Goal: Complete application form

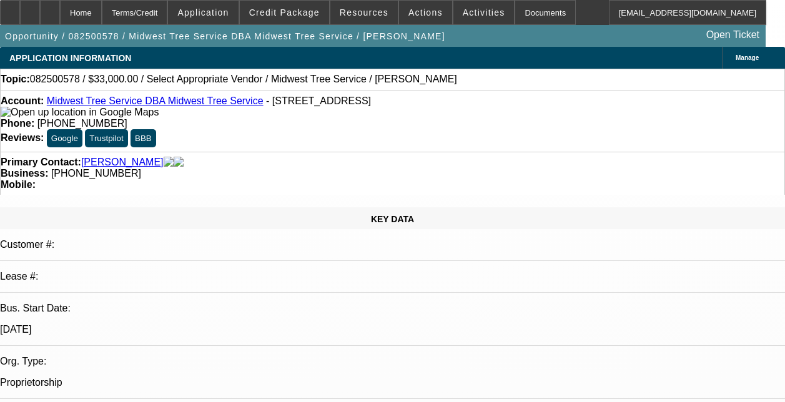
select select "0"
select select "2"
select select "0.1"
select select "4"
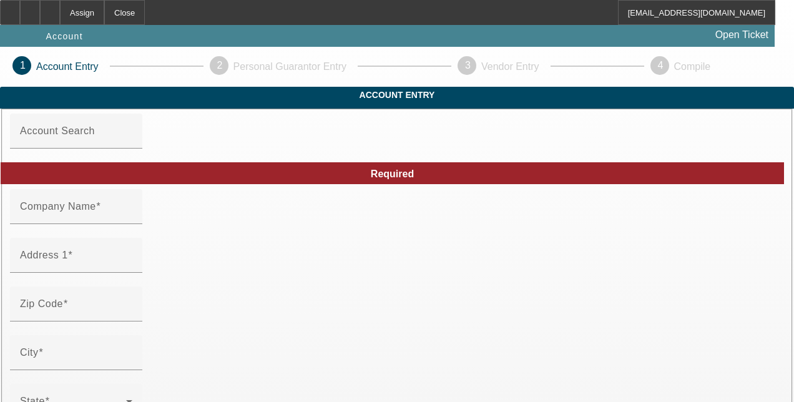
type input "10/1/2025"
type input "Ramirez"
type input "123"
type input "Rockport"
type input "(361) 687-4993"
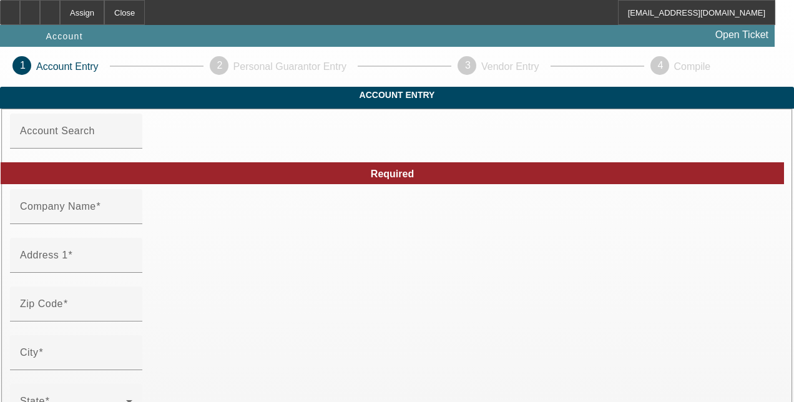
type input "tony_ramirez93@yahoo.com"
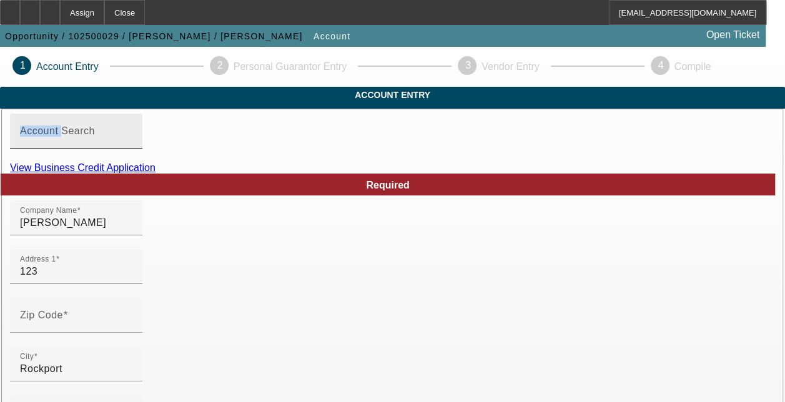
click at [77, 136] on mat-label "Account Search" at bounding box center [57, 131] width 75 height 11
click at [77, 144] on input "Account Search" at bounding box center [76, 136] width 112 height 15
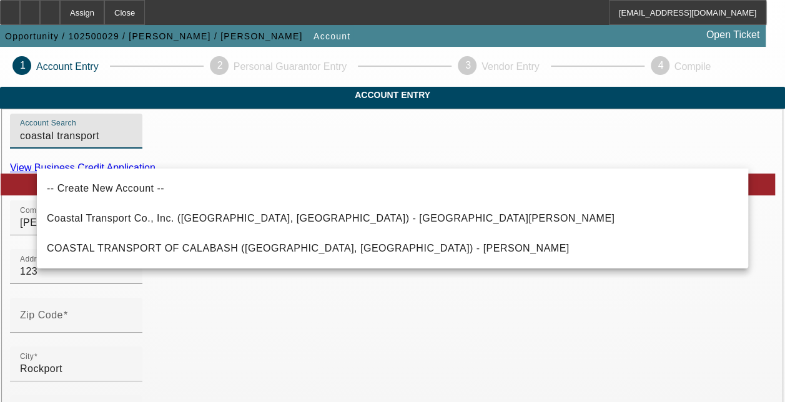
click at [132, 144] on input "coastal transport" at bounding box center [76, 136] width 112 height 15
paste input "& Consierge srvc"
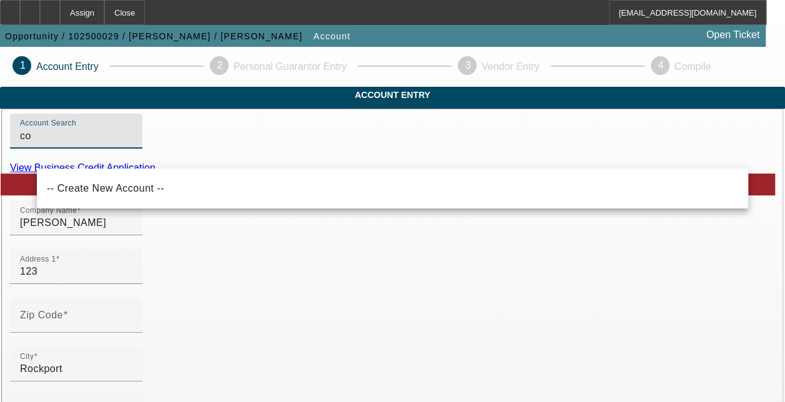
type input "c"
click at [84, 144] on input "Account Search" at bounding box center [76, 136] width 112 height 15
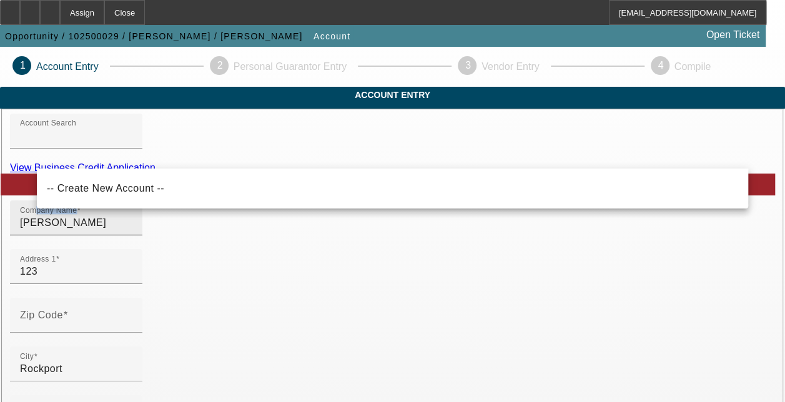
drag, startPoint x: 84, startPoint y: 157, endPoint x: 61, endPoint y: 241, distance: 87.0
click at [61, 235] on div "Company Name Ramirez" at bounding box center [76, 217] width 112 height 35
click at [61, 230] on input "Ramirez" at bounding box center [76, 222] width 112 height 15
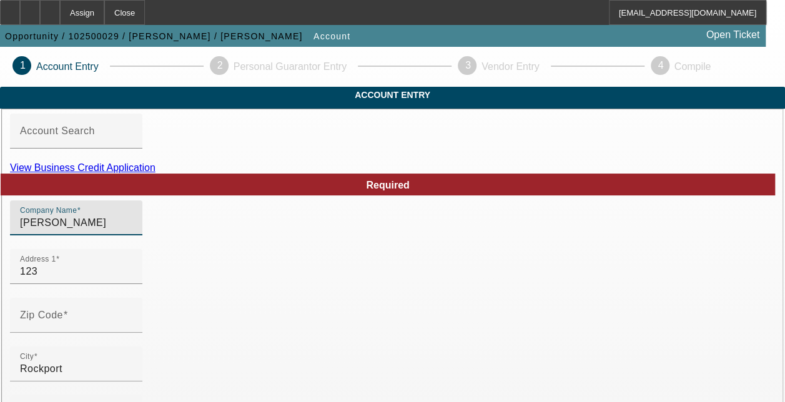
click at [69, 230] on input "Ramirez" at bounding box center [76, 222] width 112 height 15
paste input "coastal transport & Consierge srvc"
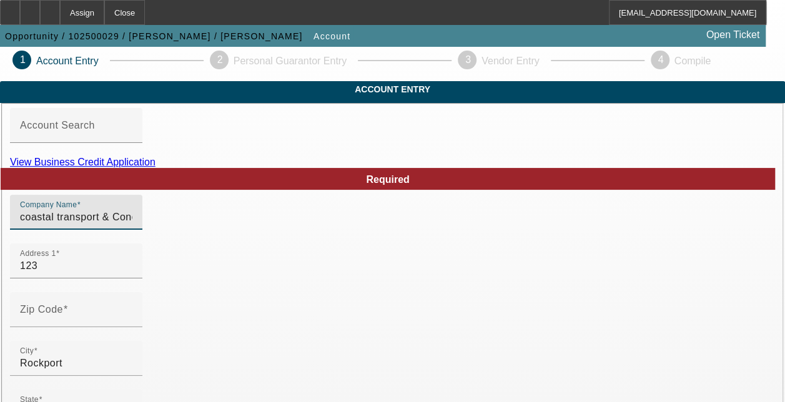
type input "coastal transport & Concierge"
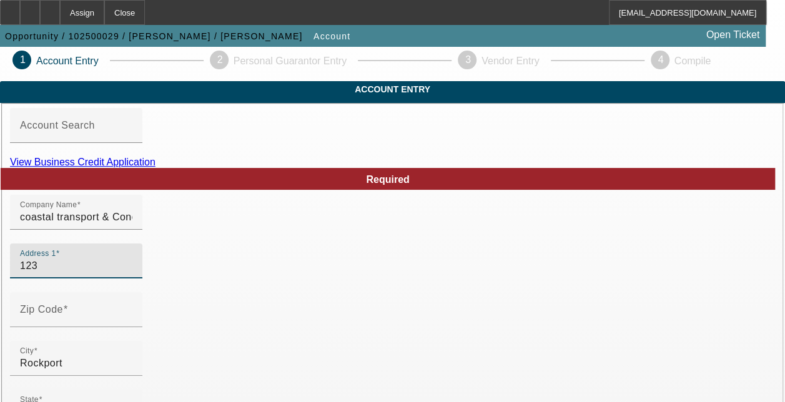
click at [62, 274] on input "123" at bounding box center [76, 266] width 112 height 15
paste input "208 Donnie Dr."
type input "208 Donnie Dr."
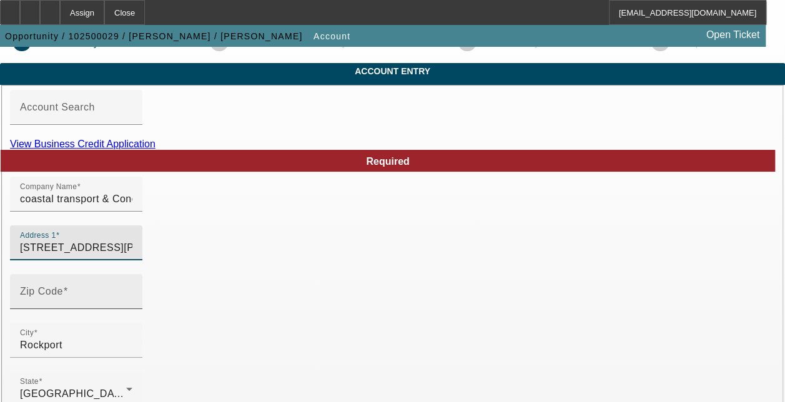
scroll to position [24, 0]
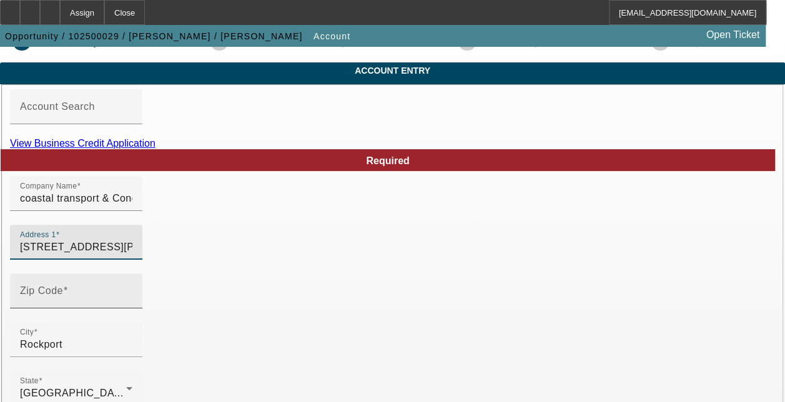
click at [132, 304] on input "Zip Code" at bounding box center [76, 296] width 112 height 15
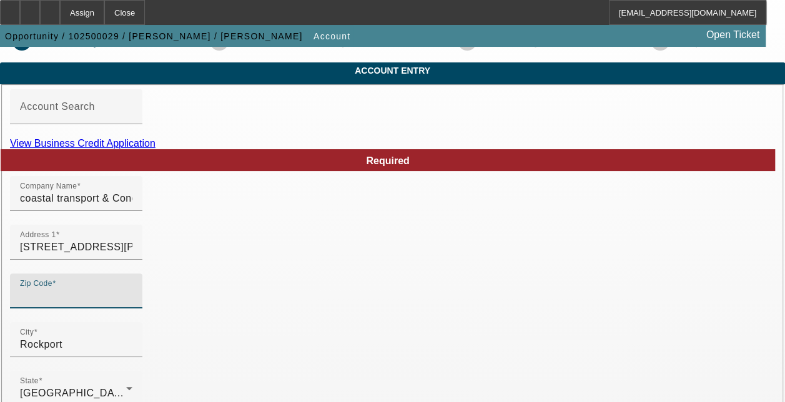
paste input "78382"
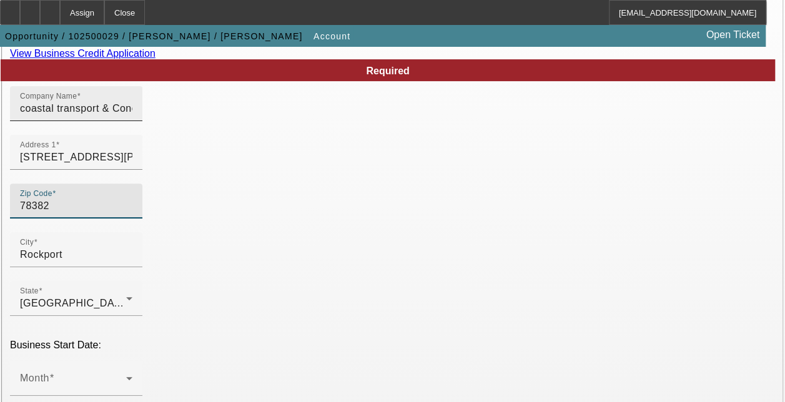
scroll to position [117, 0]
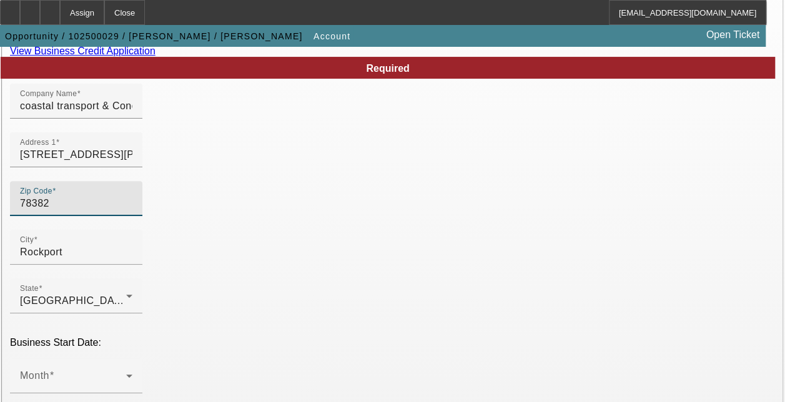
type input "78382"
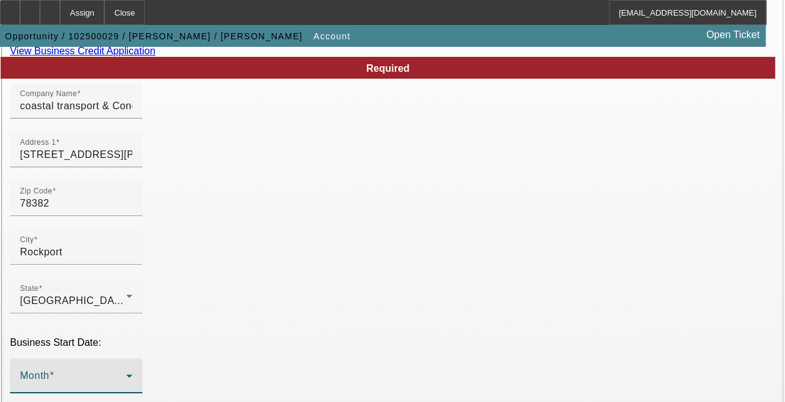
click at [74, 373] on span at bounding box center [73, 380] width 106 height 15
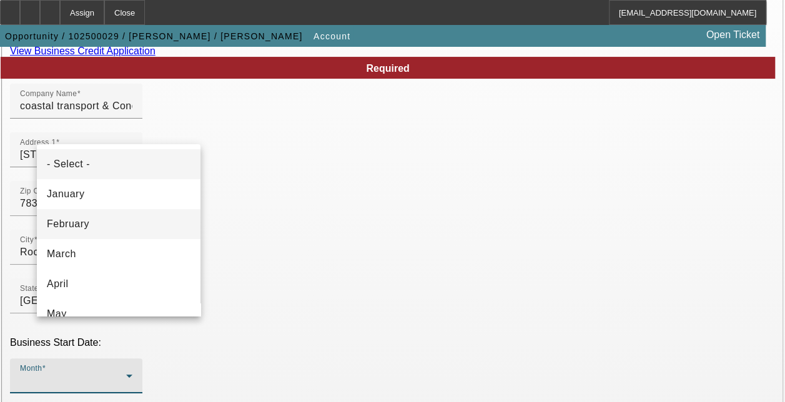
click at [80, 219] on span "February" at bounding box center [68, 224] width 42 height 15
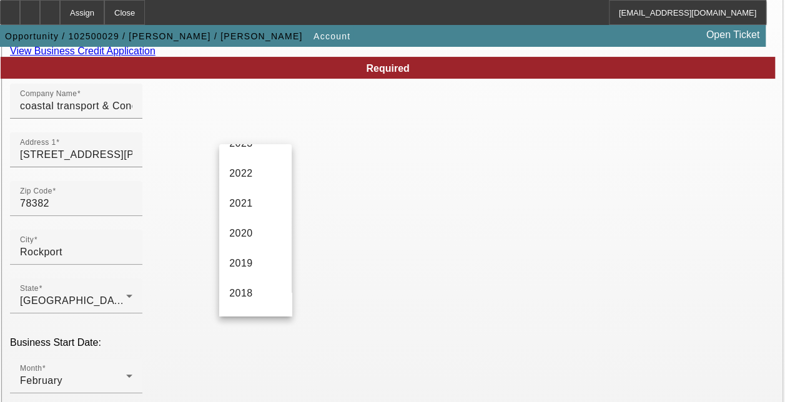
scroll to position [171, 0]
click at [238, 237] on span "2020" at bounding box center [241, 232] width 24 height 15
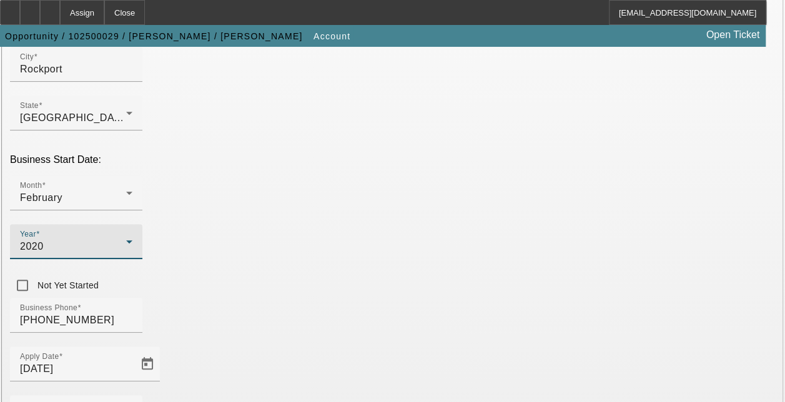
scroll to position [300, 0]
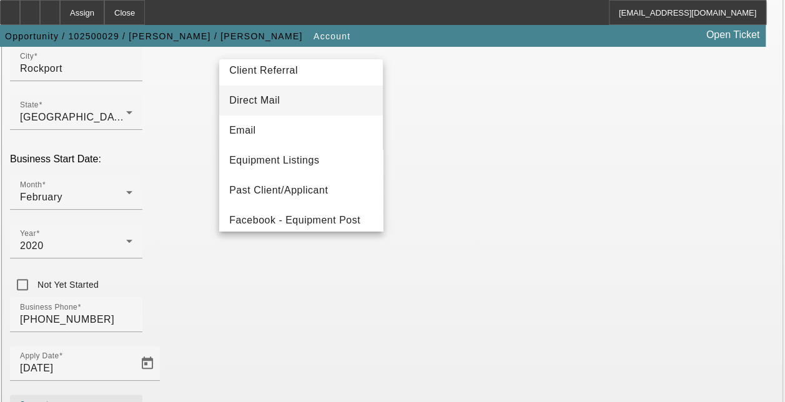
scroll to position [69, 0]
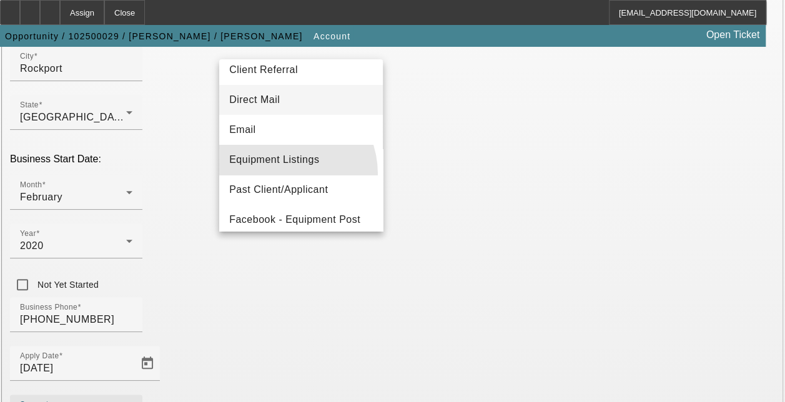
click at [282, 174] on mat-option "Equipment Listings" at bounding box center [301, 160] width 164 height 30
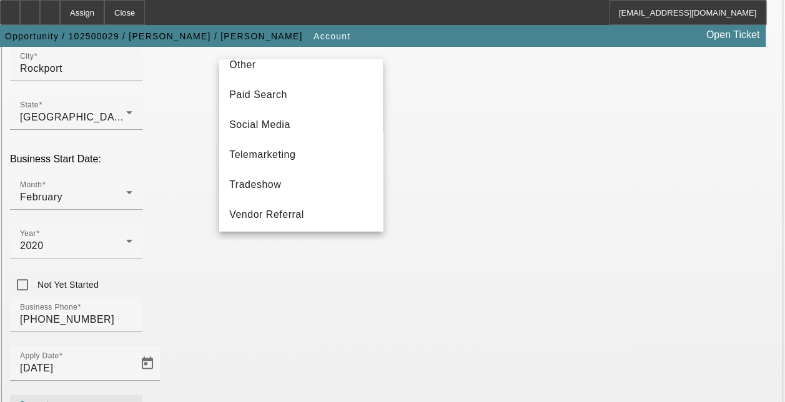
scroll to position [409, 0]
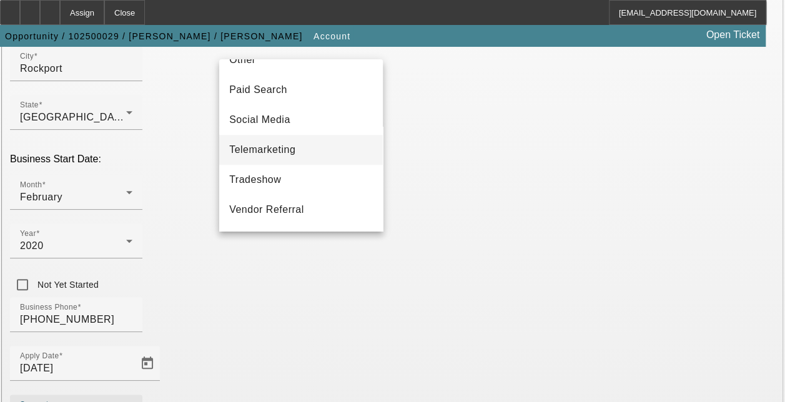
click at [299, 157] on mat-option "Telemarketing" at bounding box center [301, 150] width 164 height 30
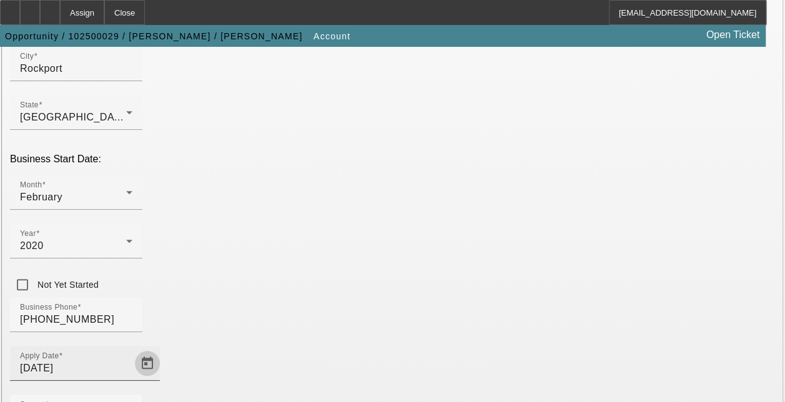
click at [162, 348] on span "Open calendar" at bounding box center [147, 363] width 30 height 30
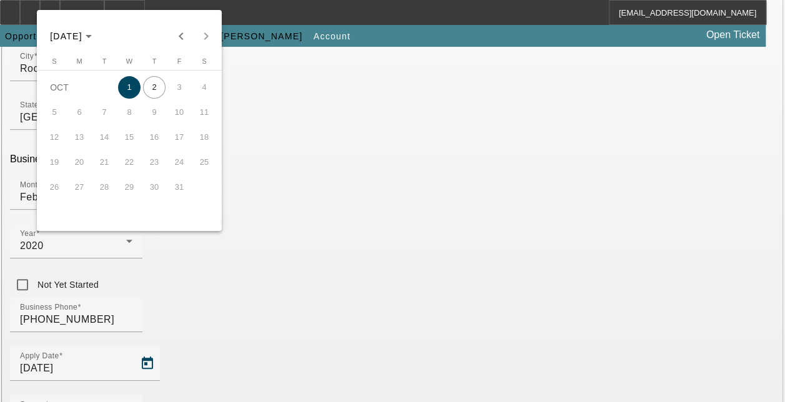
click at [160, 86] on span "2" at bounding box center [154, 87] width 22 height 22
type input "10/2/2025"
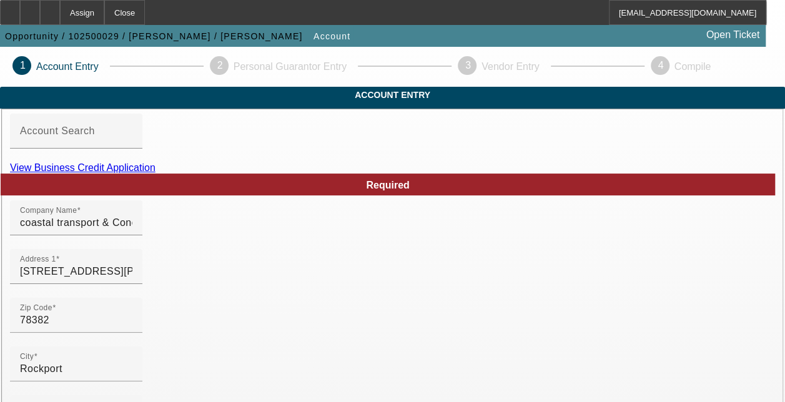
scroll to position [395, 0]
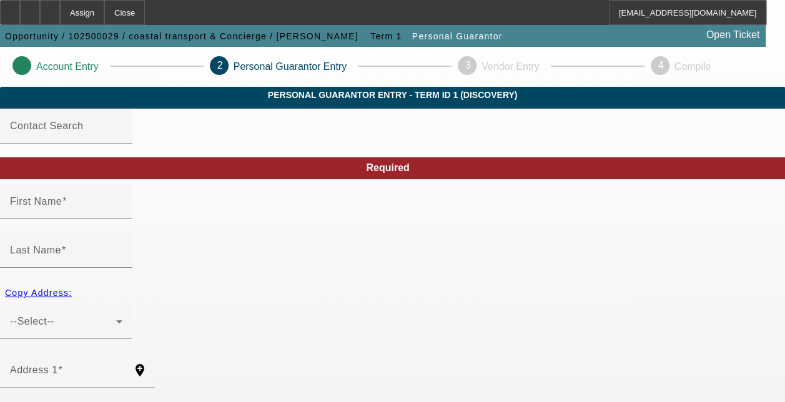
type input "Anthony"
type input "Ramirez"
radio input "true"
type input "(361) 687-4993"
type input "453-65-1591"
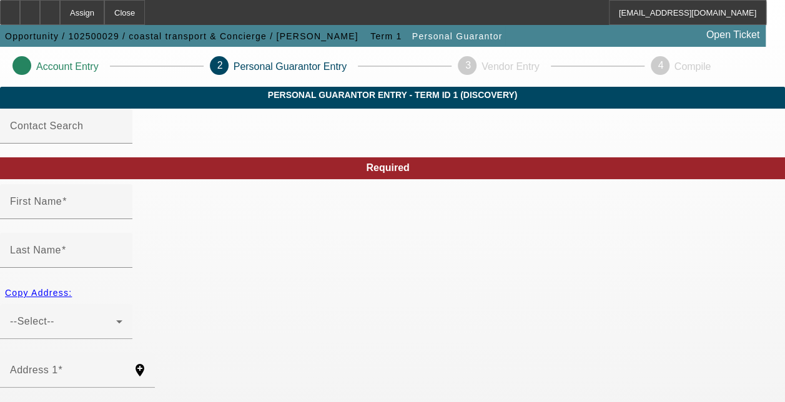
type input "tony_ramirez93@yahoo.com"
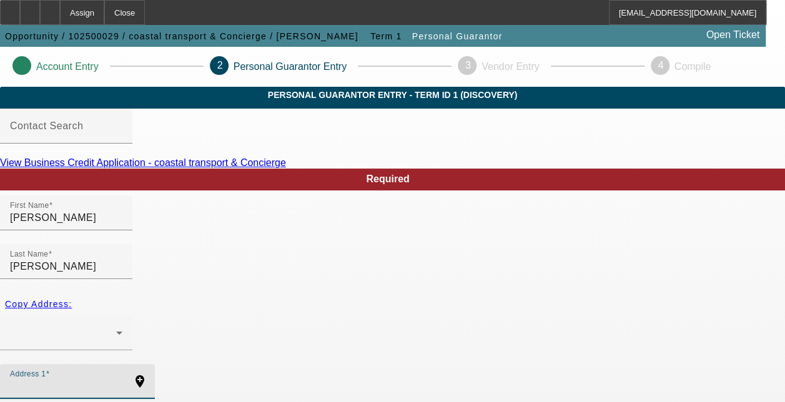
click at [122, 379] on input "Address 1" at bounding box center [66, 386] width 112 height 15
paste input "208 Donnie Dr."
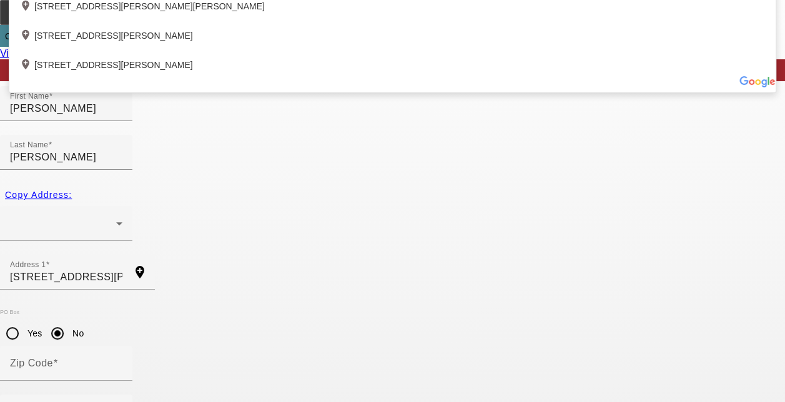
type input "208 Donnie Drive"
type input "78382"
type input "Rockport"
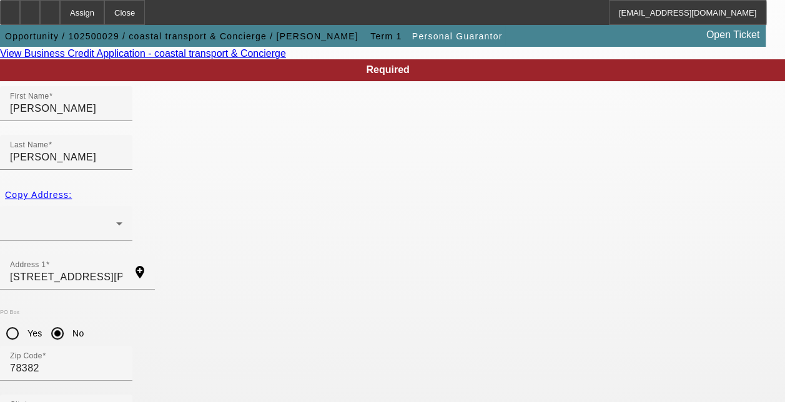
scroll to position [207, 0]
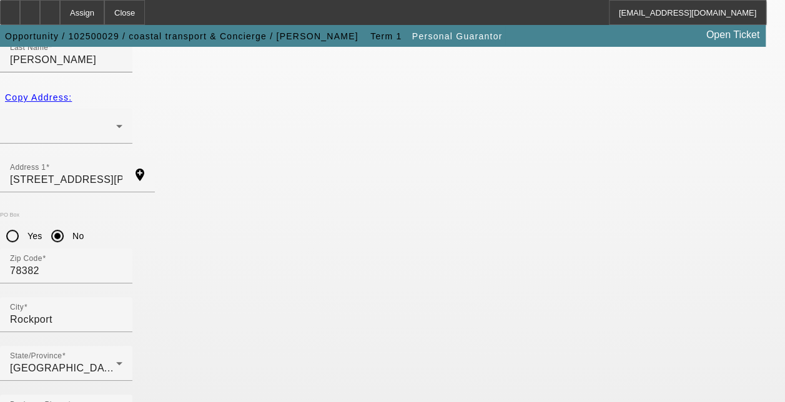
type input "100"
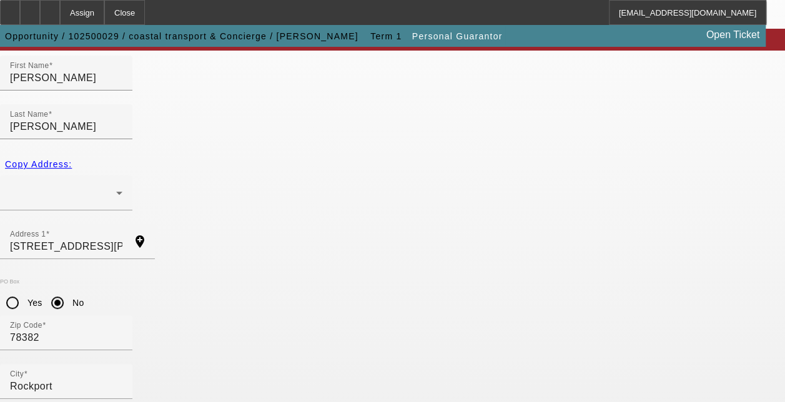
scroll to position [186, 0]
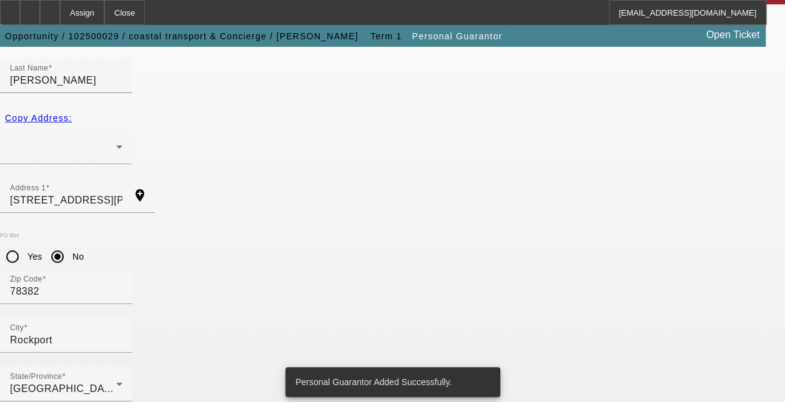
scroll to position [0, 0]
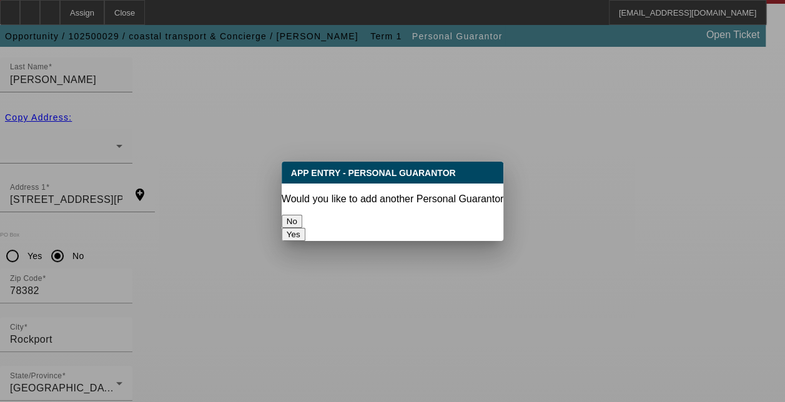
click at [302, 215] on button "No" at bounding box center [292, 221] width 21 height 13
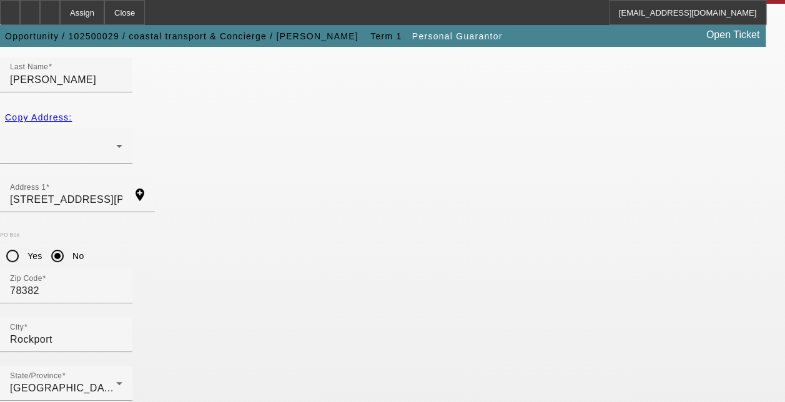
scroll to position [186, 0]
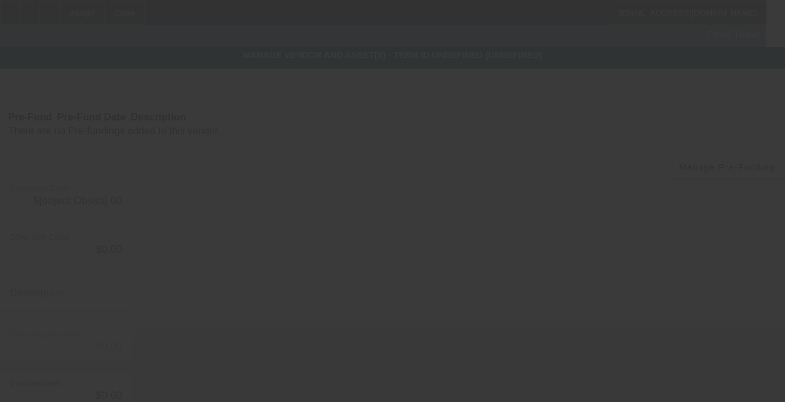
type input "$30,000.00"
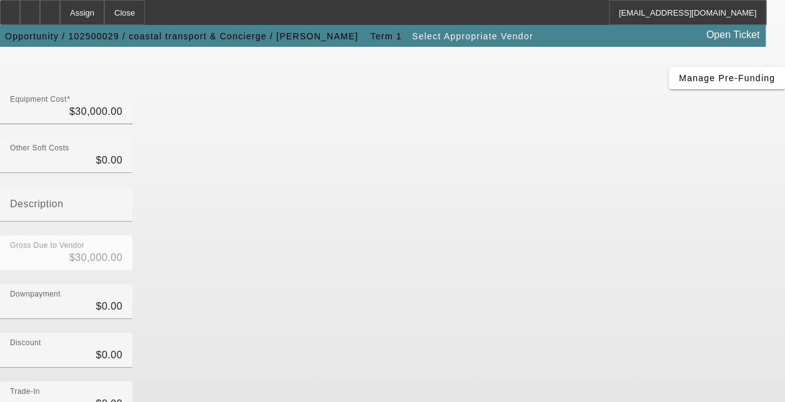
scroll to position [233, 0]
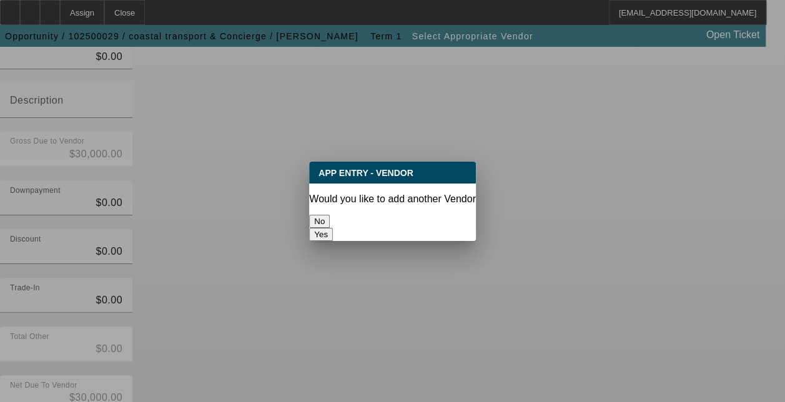
click at [330, 215] on button "No" at bounding box center [319, 221] width 21 height 13
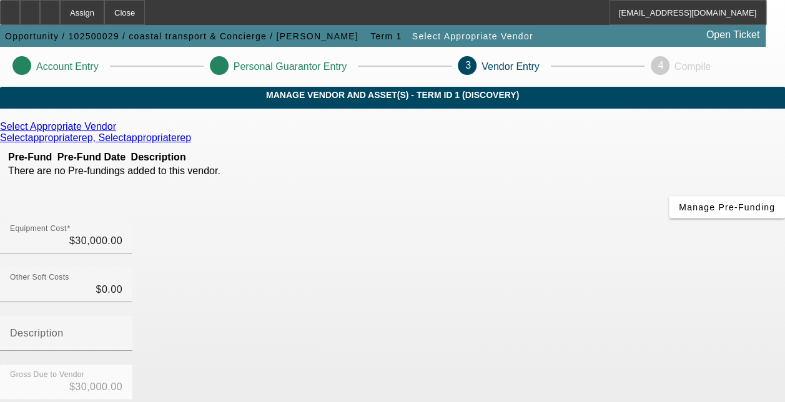
scroll to position [233, 0]
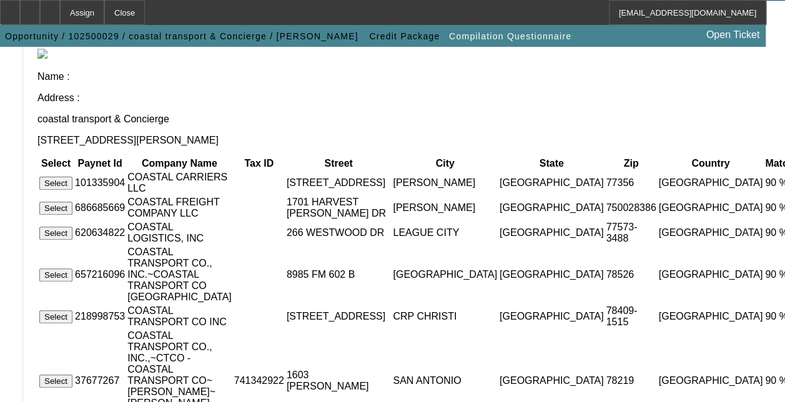
scroll to position [232, 0]
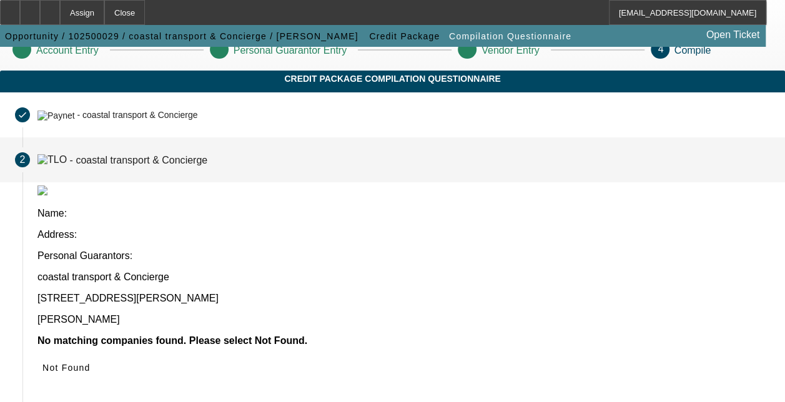
scroll to position [0, 0]
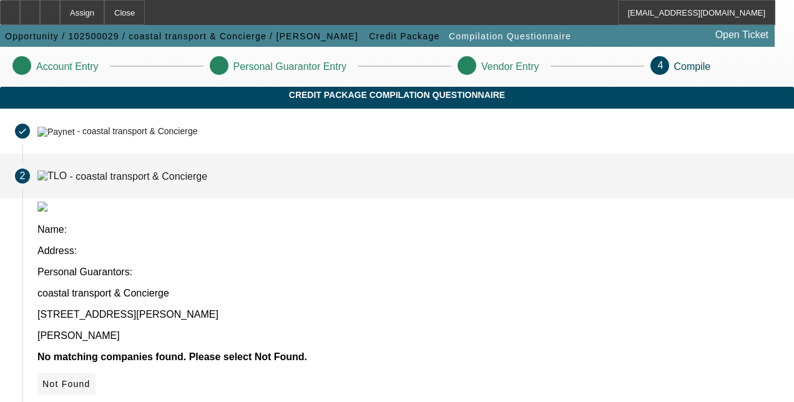
click at [42, 379] on icon at bounding box center [42, 384] width 0 height 10
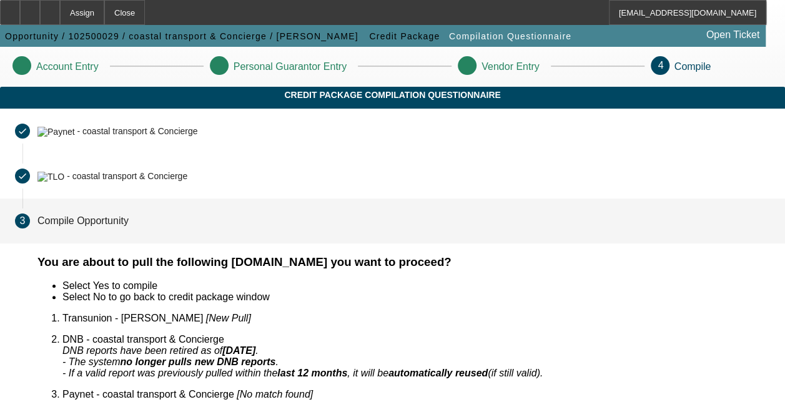
scroll to position [52, 0]
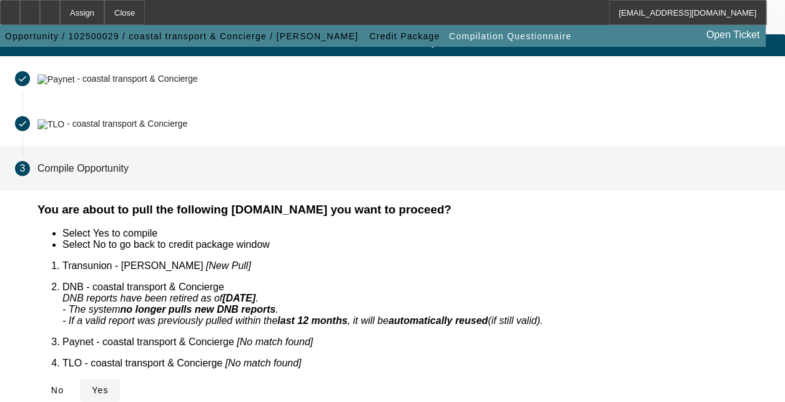
click at [109, 385] on span "Yes" at bounding box center [100, 390] width 17 height 10
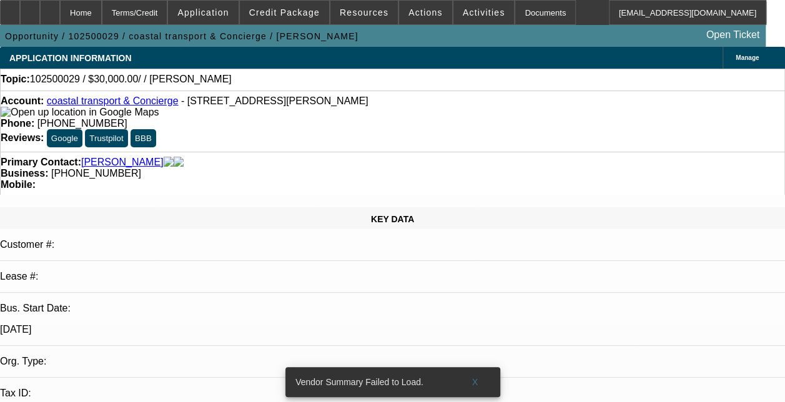
select select "0"
select select "2"
select select "0.1"
select select "1"
select select "2"
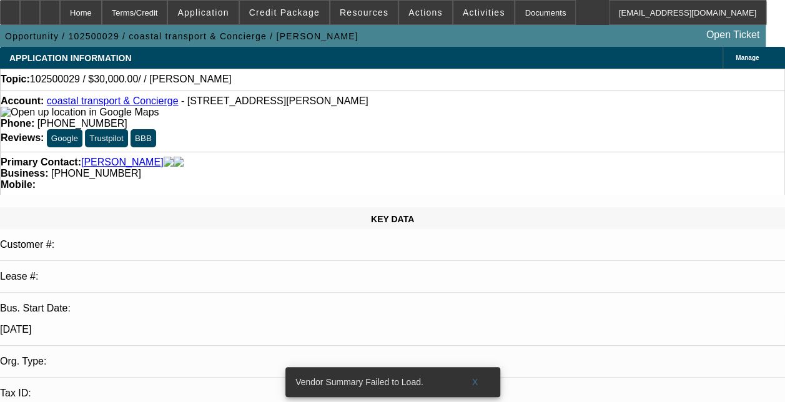
select select "4"
click at [476, 377] on span "X" at bounding box center [475, 382] width 7 height 10
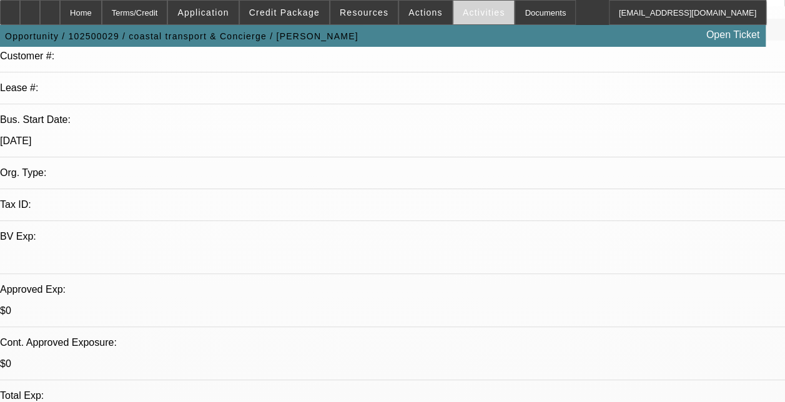
scroll to position [180, 0]
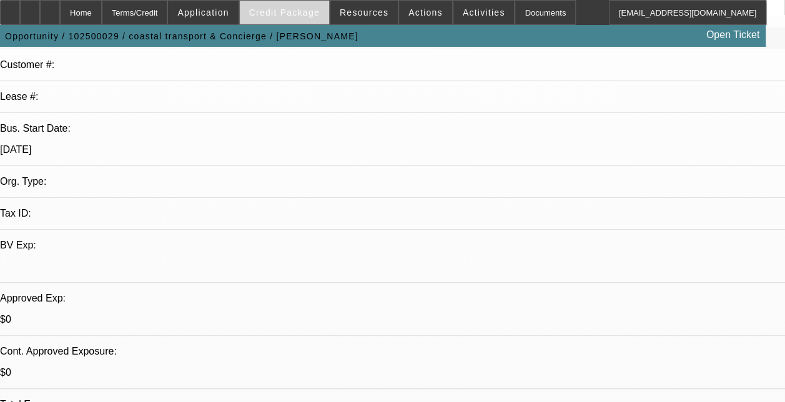
click at [280, 14] on span "Credit Package" at bounding box center [284, 12] width 71 height 10
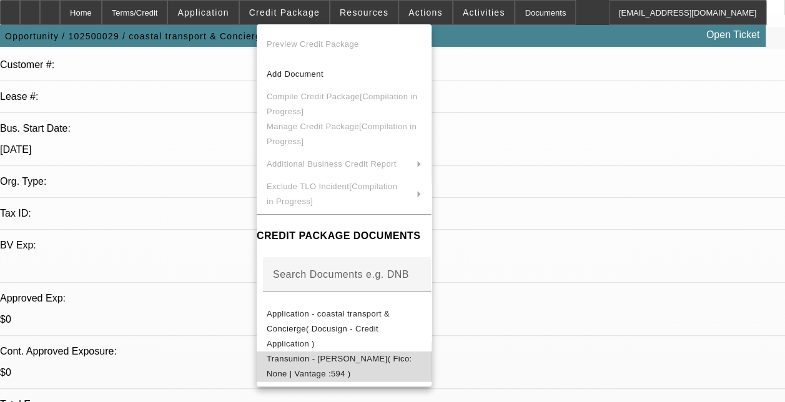
click at [422, 352] on span "Transunion - Ramirez, Anthony( Fico: None | Vantage :594 )" at bounding box center [344, 367] width 155 height 30
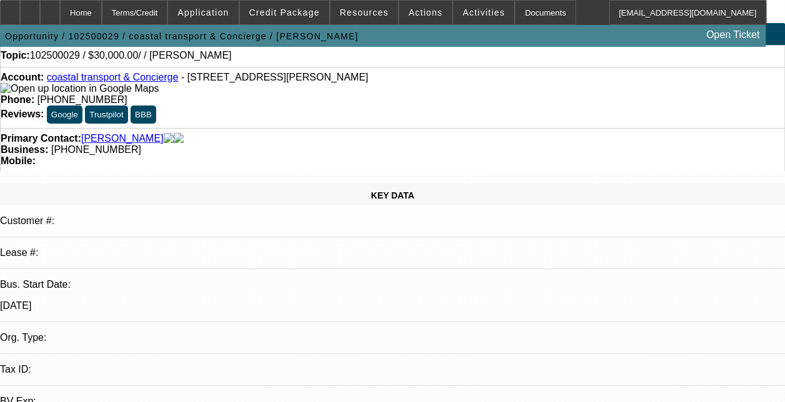
scroll to position [0, 0]
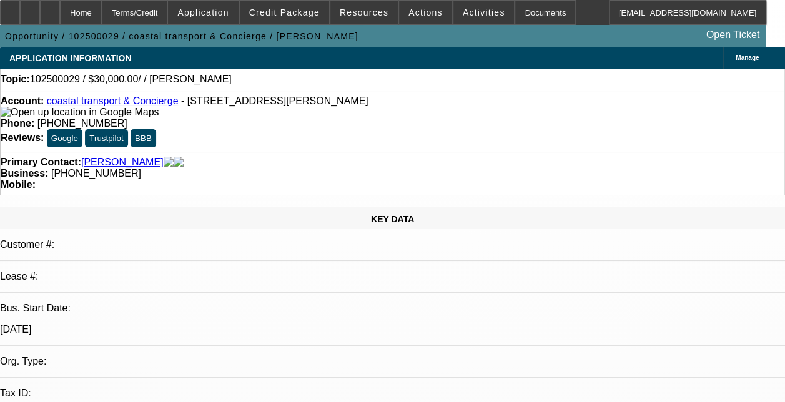
click at [219, 97] on div "Account: coastal transport & Concierge - 208 Donnie Dr., Rockport, TX 78382 Pho…" at bounding box center [392, 121] width 785 height 61
click at [299, 17] on span at bounding box center [284, 13] width 89 height 30
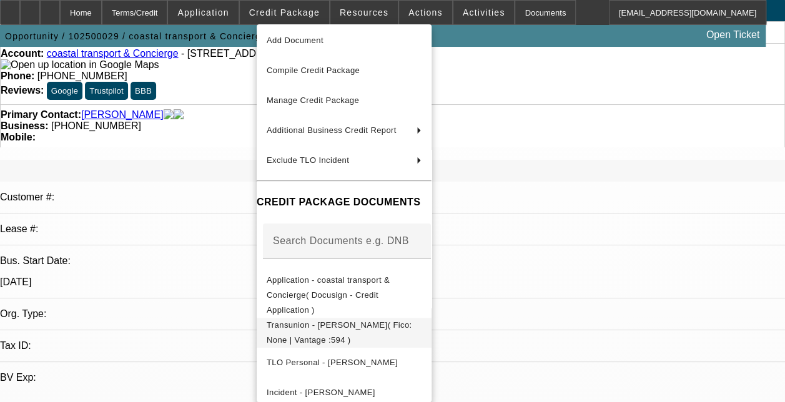
scroll to position [52, 0]
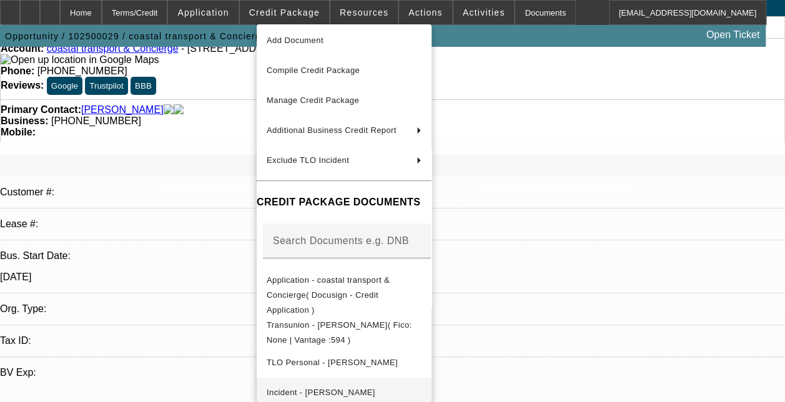
click at [380, 385] on span "Incident - Ramirez, Anthony" at bounding box center [344, 392] width 155 height 15
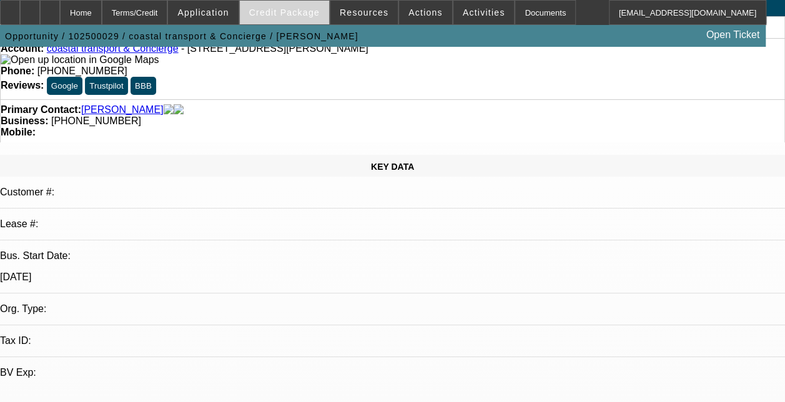
click at [282, 21] on span at bounding box center [284, 13] width 89 height 30
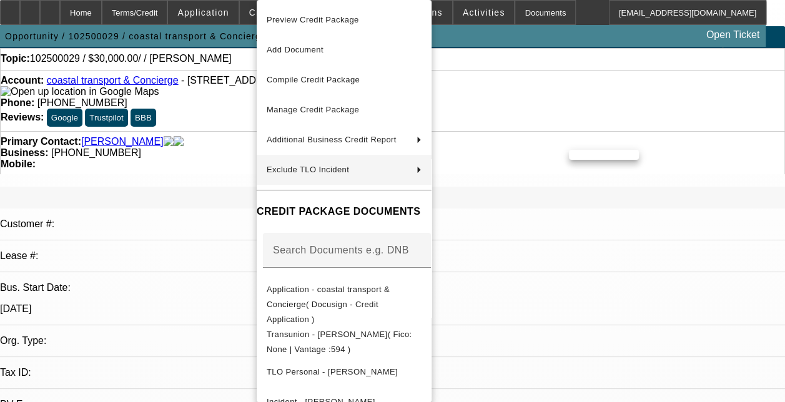
scroll to position [0, 0]
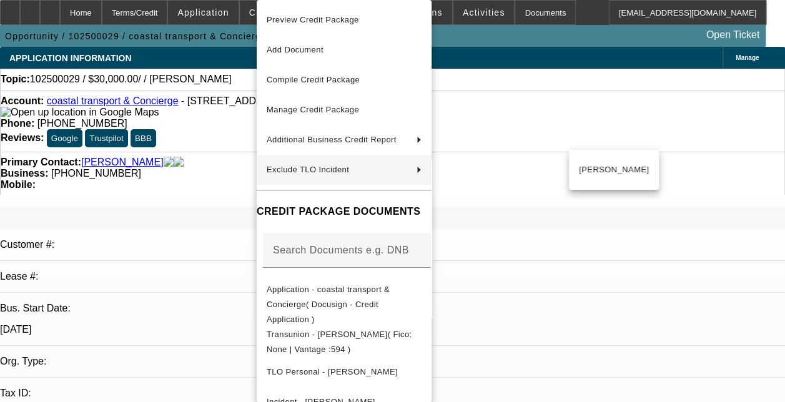
click at [225, 135] on div at bounding box center [392, 201] width 785 height 402
